Goal: Check status: Check status

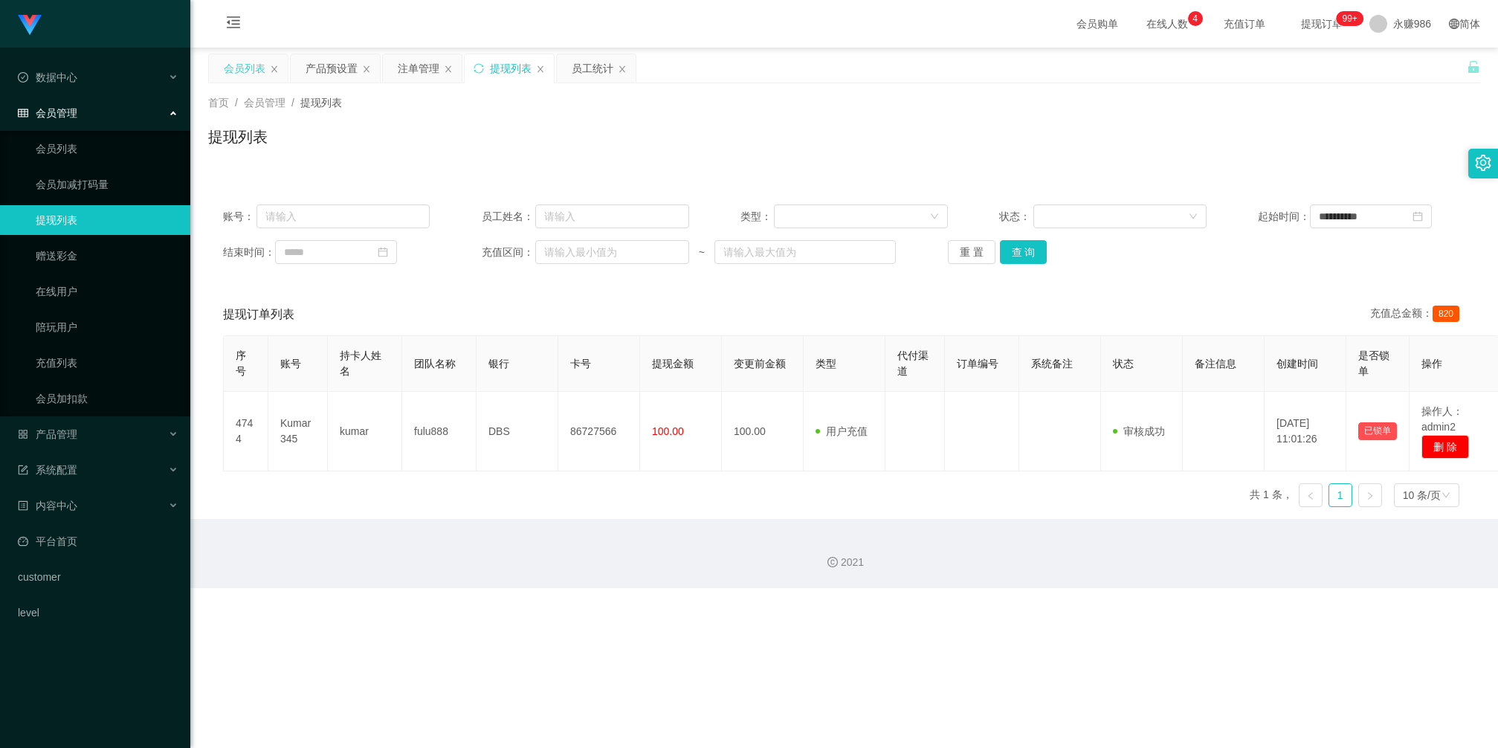
click at [248, 62] on div "会员列表" at bounding box center [245, 68] width 42 height 28
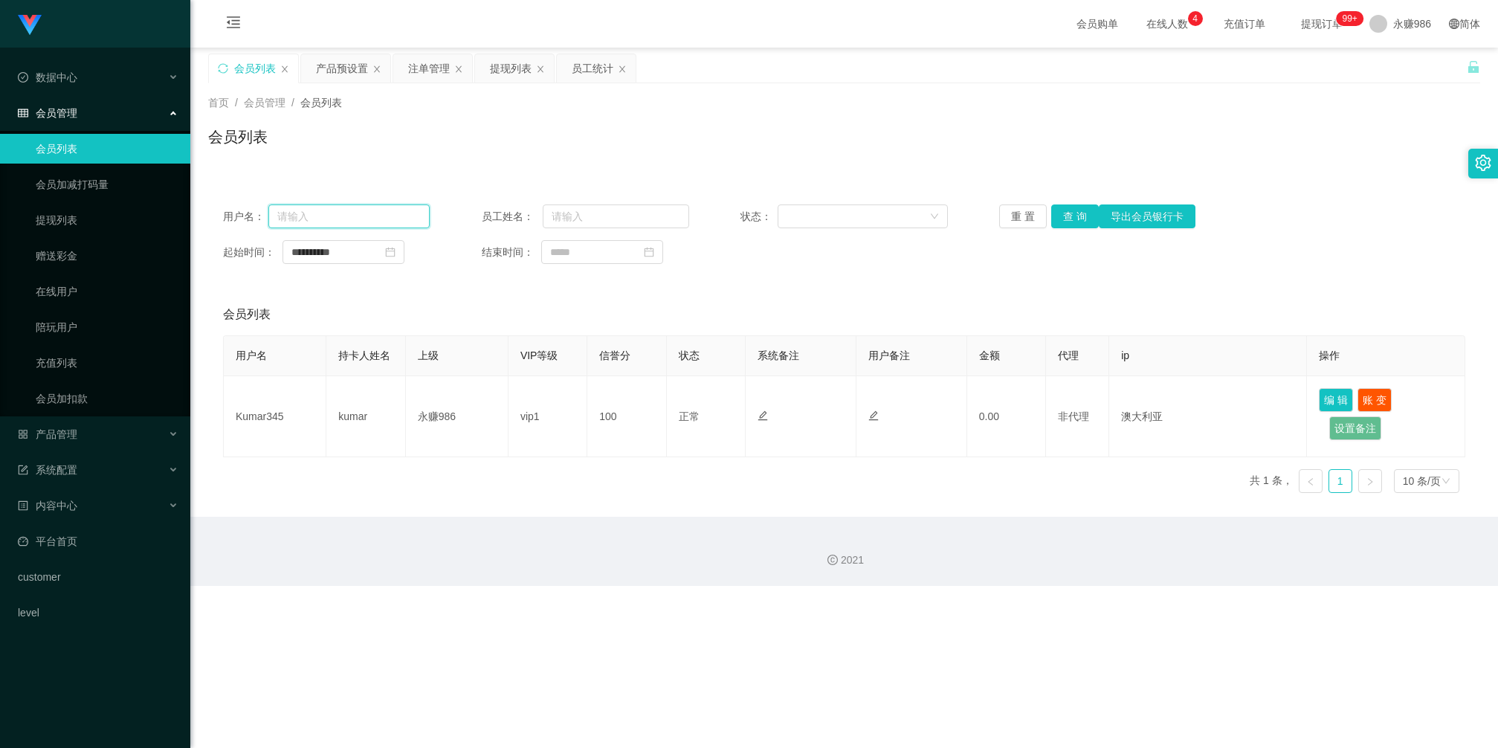
click at [329, 224] on input "text" at bounding box center [349, 216] width 162 height 24
paste input "87538056"
type input "87538056"
click at [1076, 225] on button "查 询" at bounding box center [1075, 216] width 48 height 24
click at [351, 217] on input "87538056" at bounding box center [349, 216] width 162 height 24
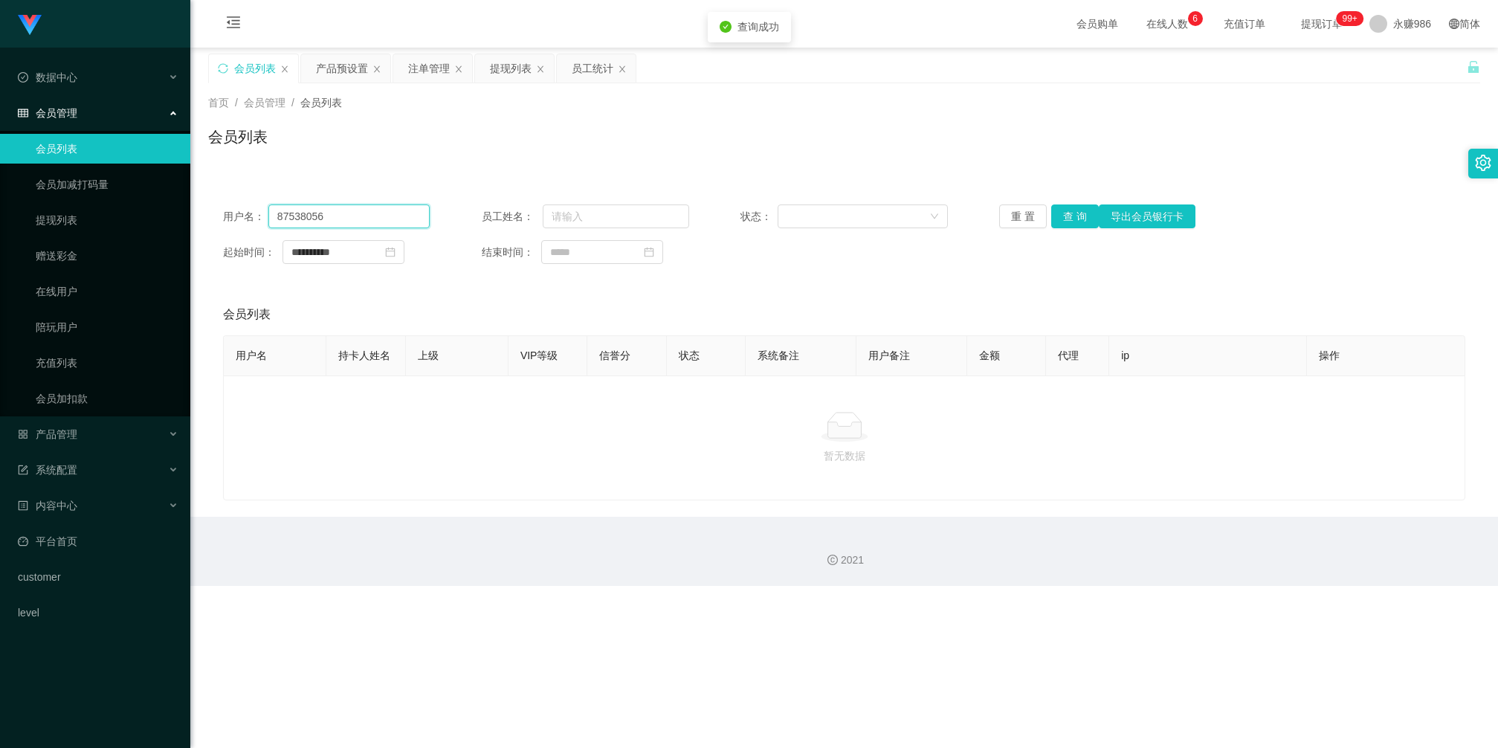
click at [351, 217] on input "87538056" at bounding box center [349, 216] width 162 height 24
click at [1058, 216] on button "查 询" at bounding box center [1075, 216] width 48 height 24
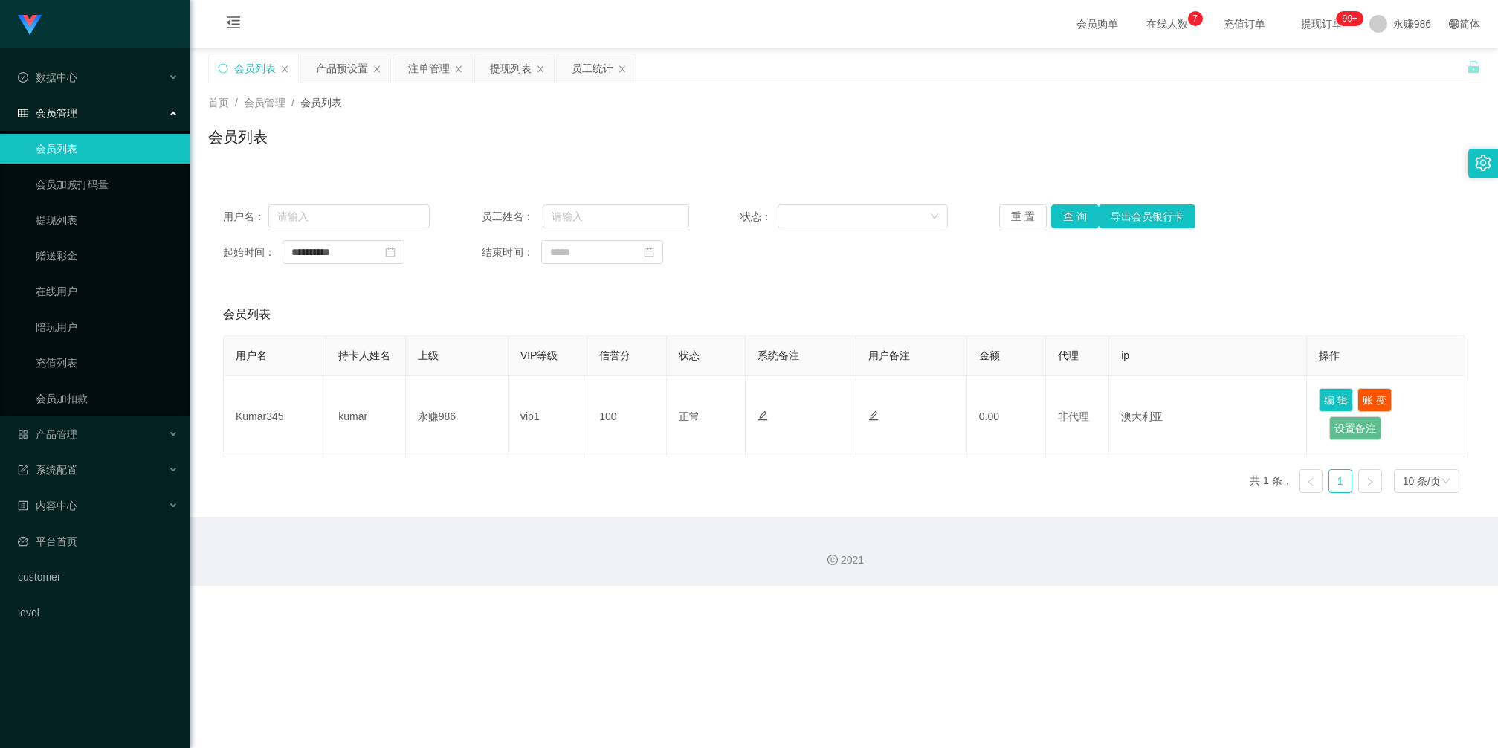
drag, startPoint x: 726, startPoint y: 119, endPoint x: 738, endPoint y: 112, distance: 13.6
click at [726, 119] on div "首页 / 会员管理 / 会员列表 / 会员列表" at bounding box center [844, 127] width 1272 height 65
